Goal: Information Seeking & Learning: Learn about a topic

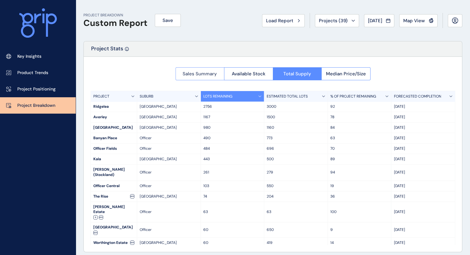
click at [193, 77] on button "Sales Summary" at bounding box center [200, 73] width 49 height 13
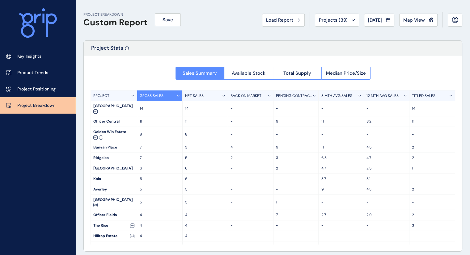
scroll to position [1, 0]
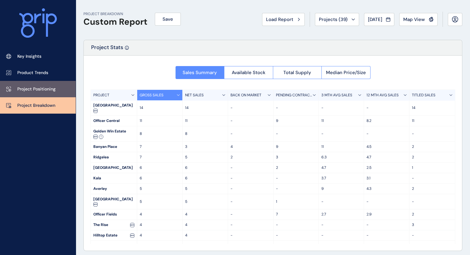
click at [43, 89] on p "Project Positioning" at bounding box center [36, 89] width 38 height 6
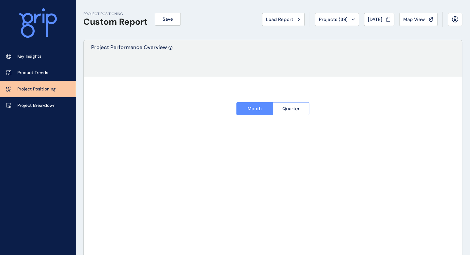
type input "**********"
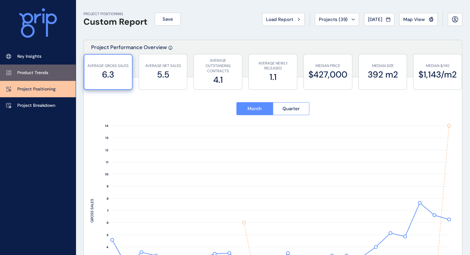
click at [41, 70] on p "Product Trends" at bounding box center [32, 73] width 31 height 6
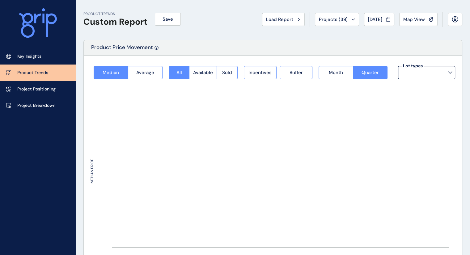
type input "**********"
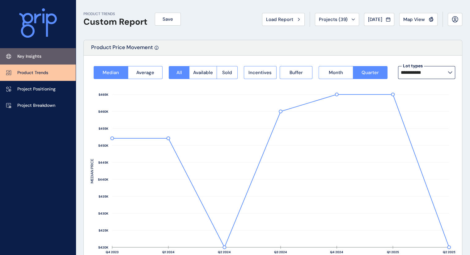
click at [40, 57] on p "Key Insights" at bounding box center [29, 57] width 24 height 6
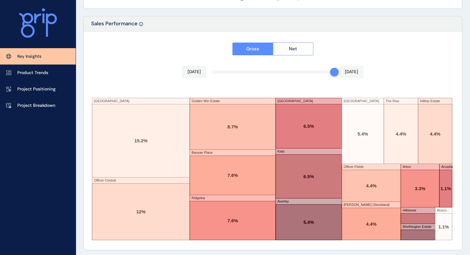
scroll to position [1046, 0]
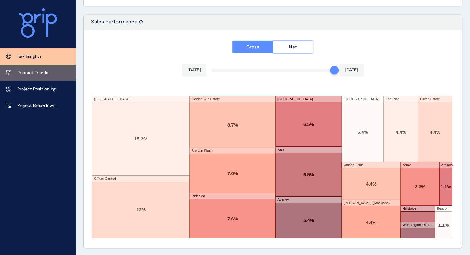
click at [19, 75] on p "Product Trends" at bounding box center [32, 73] width 31 height 6
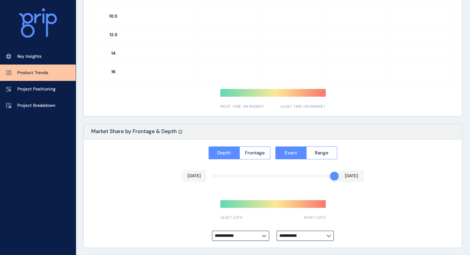
type input "**********"
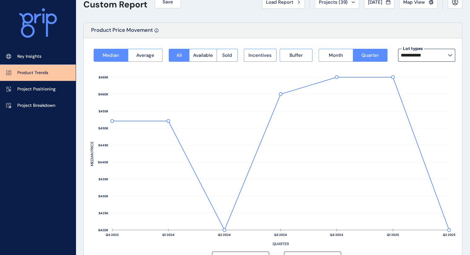
scroll to position [0, 0]
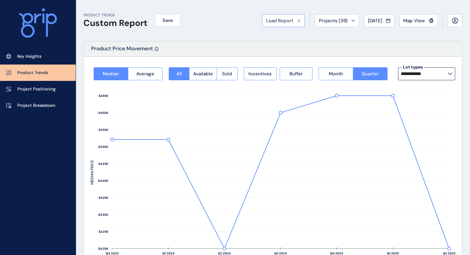
click at [294, 22] on div "Load Report" at bounding box center [283, 21] width 35 height 6
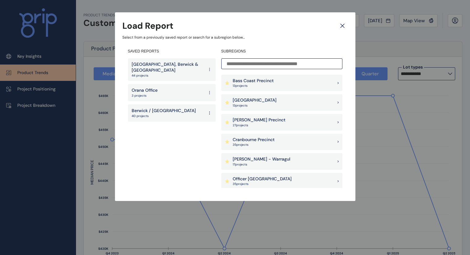
scroll to position [1, 0]
click at [153, 66] on p "[GEOGRAPHIC_DATA], Berwick & [GEOGRAPHIC_DATA]" at bounding box center [168, 68] width 72 height 12
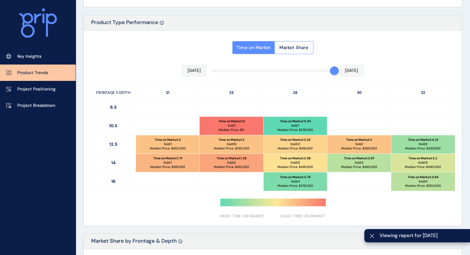
scroll to position [285, 0]
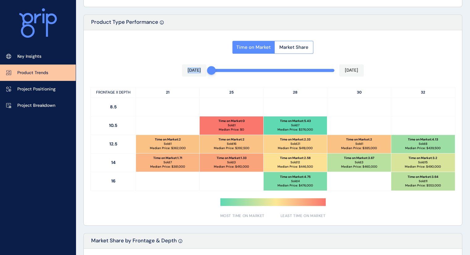
drag, startPoint x: 332, startPoint y: 69, endPoint x: 204, endPoint y: 75, distance: 128.2
click at [204, 75] on div "Time on Market Market Share [DATE] [DATE] FRONTAGE X DEPTH 21 25 28 30 32 8.5 1…" at bounding box center [273, 127] width 379 height 195
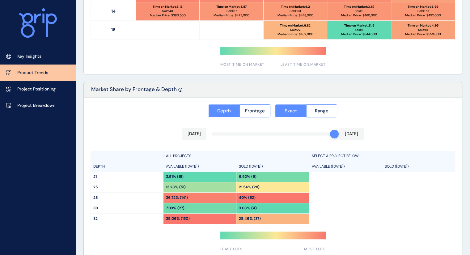
scroll to position [468, 0]
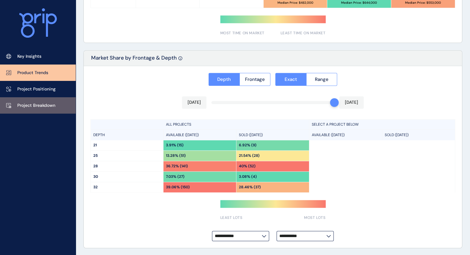
click at [30, 102] on link "Project Breakdown" at bounding box center [38, 105] width 76 height 16
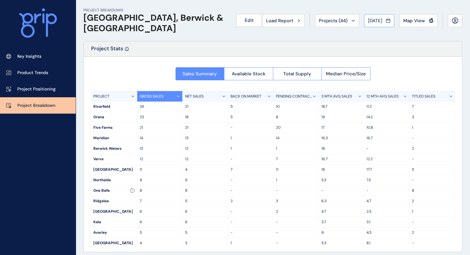
click at [379, 19] on span "[DATE]" at bounding box center [375, 21] width 14 height 6
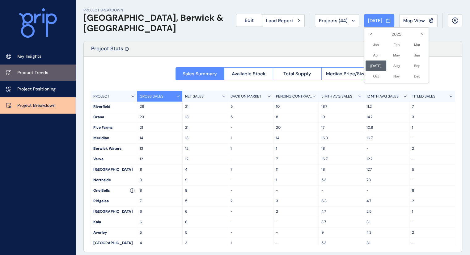
click at [25, 71] on p "Product Trends" at bounding box center [32, 73] width 31 height 6
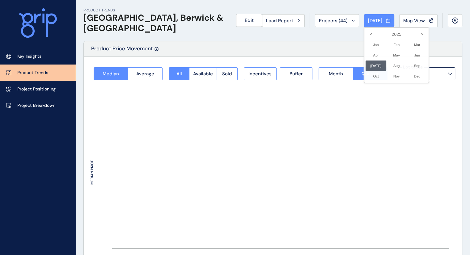
type input "**********"
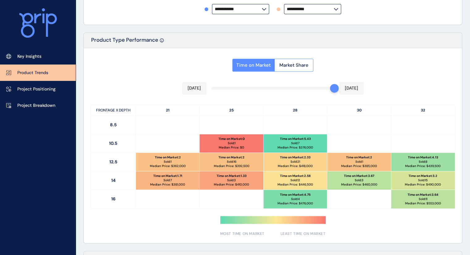
scroll to position [275, 0]
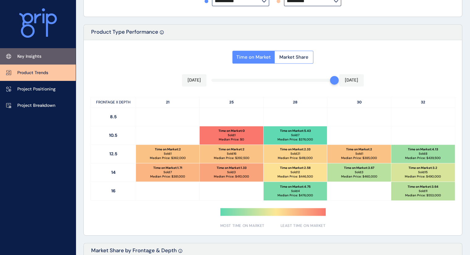
click at [27, 59] on p "Key Insights" at bounding box center [29, 57] width 24 height 6
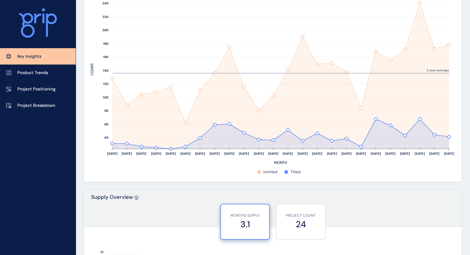
scroll to position [304, 0]
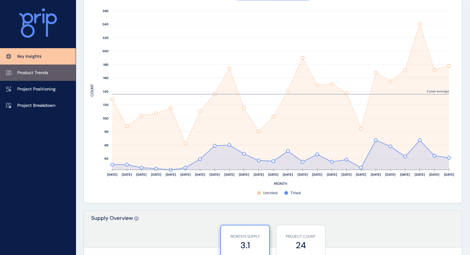
click at [51, 75] on link "Product Trends" at bounding box center [38, 73] width 76 height 16
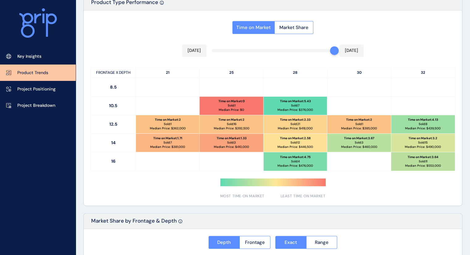
type input "**********"
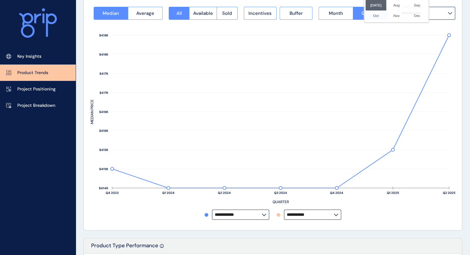
scroll to position [61, 0]
click at [179, 120] on div at bounding box center [235, 127] width 470 height 255
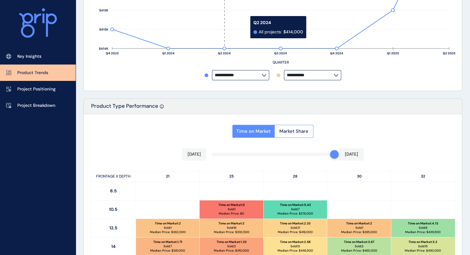
scroll to position [201, 0]
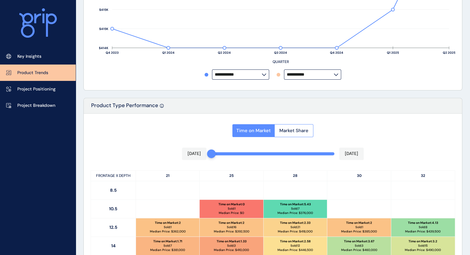
drag, startPoint x: 337, startPoint y: 153, endPoint x: 193, endPoint y: 144, distance: 144.1
click at [193, 144] on div "Time on Market Market Share [DATE] [DATE] FRONTAGE X DEPTH 21 25 28 30 32 8.5 1…" at bounding box center [273, 211] width 379 height 195
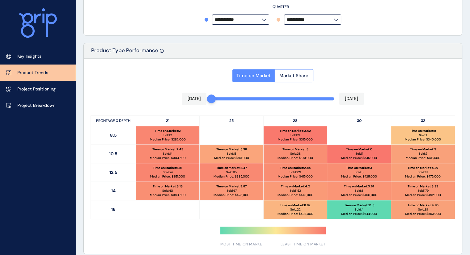
scroll to position [257, 0]
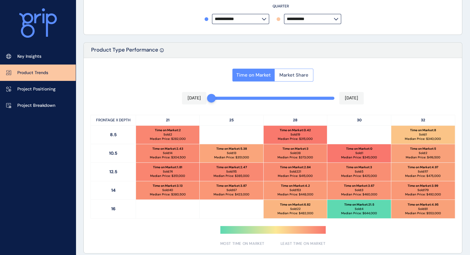
click at [285, 79] on button "Market Share" at bounding box center [294, 75] width 39 height 13
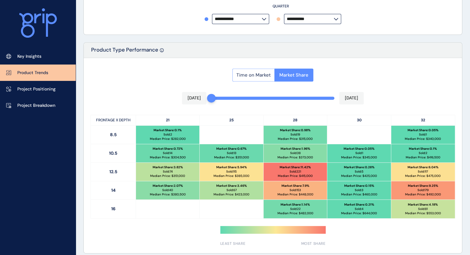
click at [263, 73] on span "Time on Market" at bounding box center [254, 75] width 34 height 6
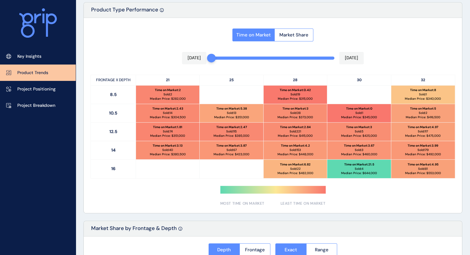
scroll to position [298, 0]
